Goal: Task Accomplishment & Management: Manage account settings

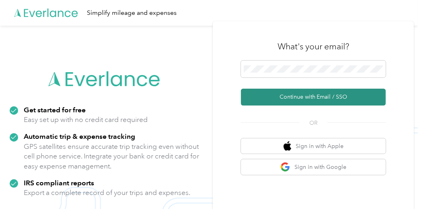
click at [322, 96] on button "Continue with Email / SSO" at bounding box center [313, 97] width 145 height 17
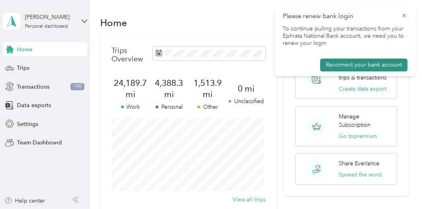
click at [363, 64] on button "Reconnect your bank account" at bounding box center [363, 65] width 87 height 13
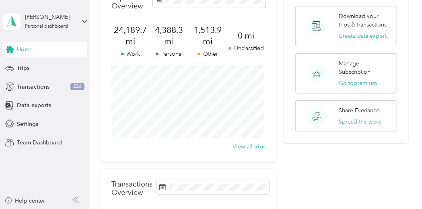
scroll to position [40, 0]
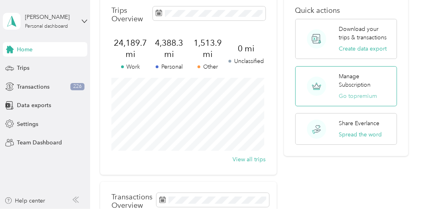
click at [359, 97] on button "Go to premium" at bounding box center [357, 96] width 38 height 8
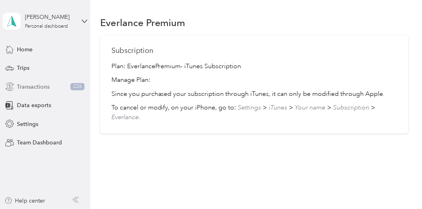
click at [29, 89] on span "Transactions" at bounding box center [33, 87] width 33 height 8
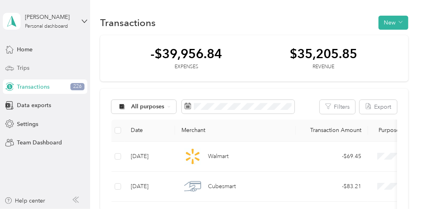
click at [26, 68] on span "Trips" at bounding box center [23, 68] width 12 height 8
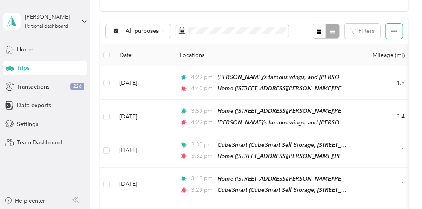
scroll to position [121, 0]
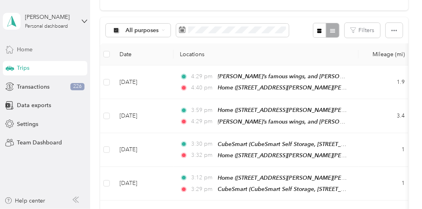
click at [27, 49] on span "Home" at bounding box center [25, 49] width 16 height 8
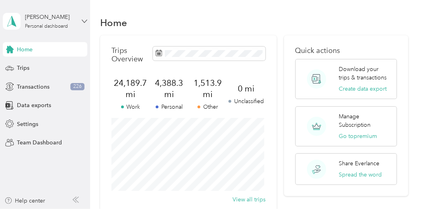
click at [84, 21] on icon at bounding box center [84, 21] width 5 height 3
click at [35, 66] on div "Log out" at bounding box center [87, 64] width 158 height 14
